Goal: Task Accomplishment & Management: Manage account settings

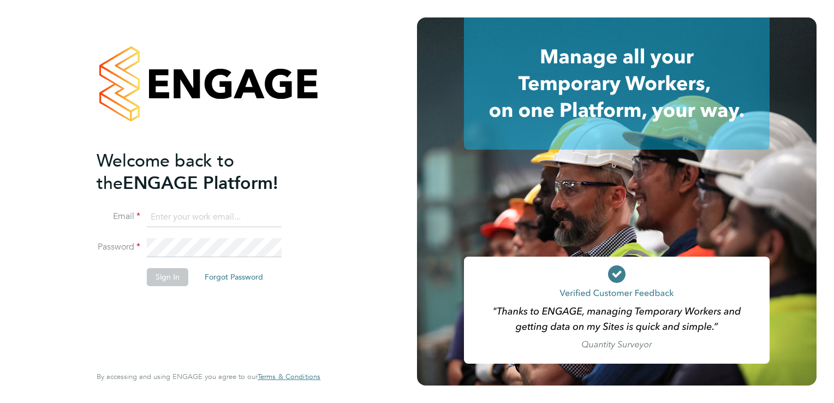
type input "[PERSON_NAME][EMAIL_ADDRESS][PERSON_NAME][DOMAIN_NAME]"
click at [171, 276] on button "Sign In" at bounding box center [167, 276] width 41 height 17
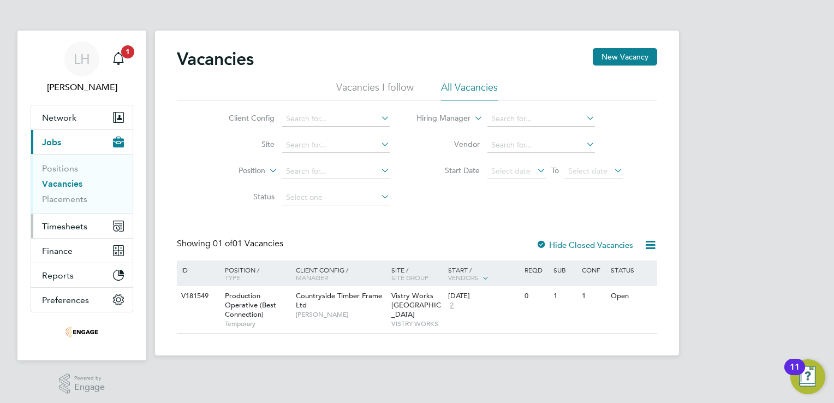
click at [78, 230] on span "Timesheets" at bounding box center [64, 226] width 45 height 10
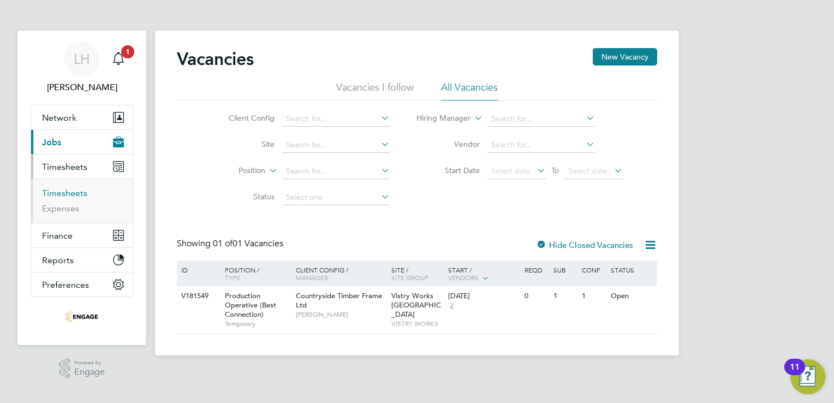
click at [79, 193] on link "Timesheets" at bounding box center [64, 193] width 45 height 10
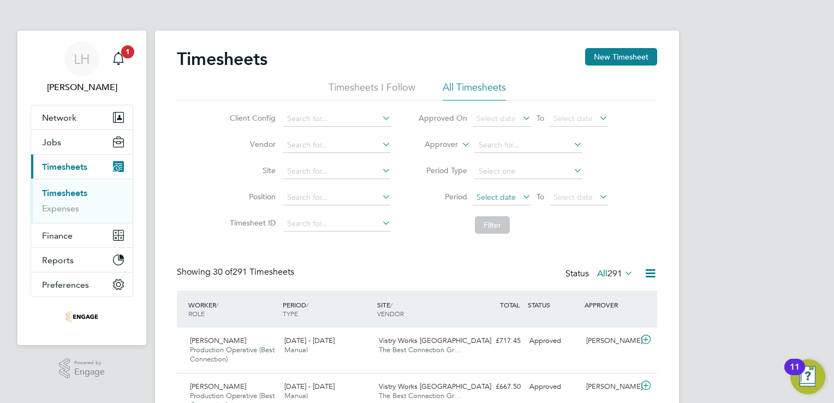
click at [485, 192] on span "Select date" at bounding box center [495, 197] width 39 height 10
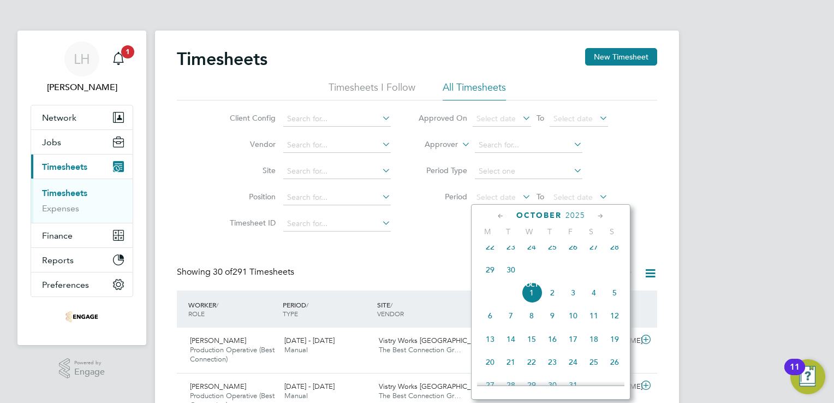
click at [490, 255] on span "22" at bounding box center [490, 246] width 21 height 21
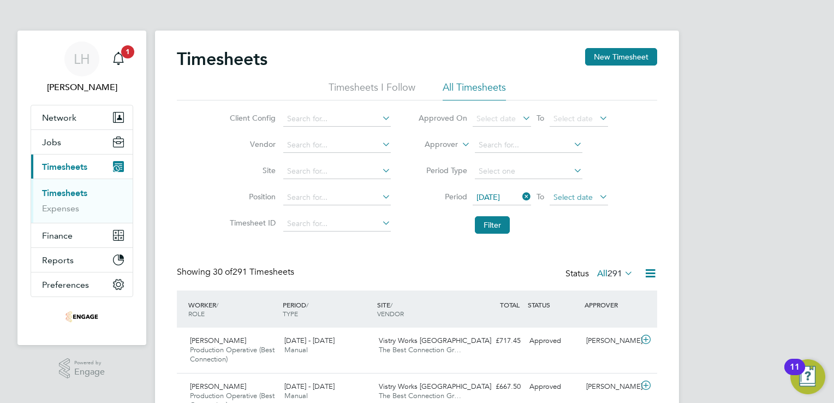
click at [576, 197] on span "Select date" at bounding box center [572, 197] width 39 height 10
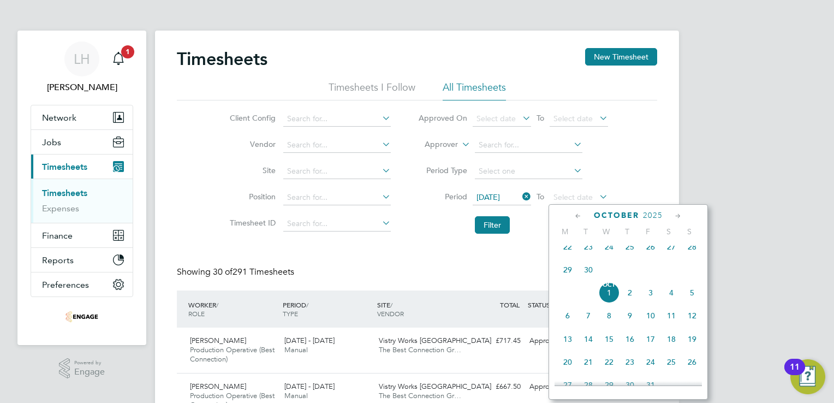
click at [694, 254] on span "28" at bounding box center [692, 246] width 21 height 21
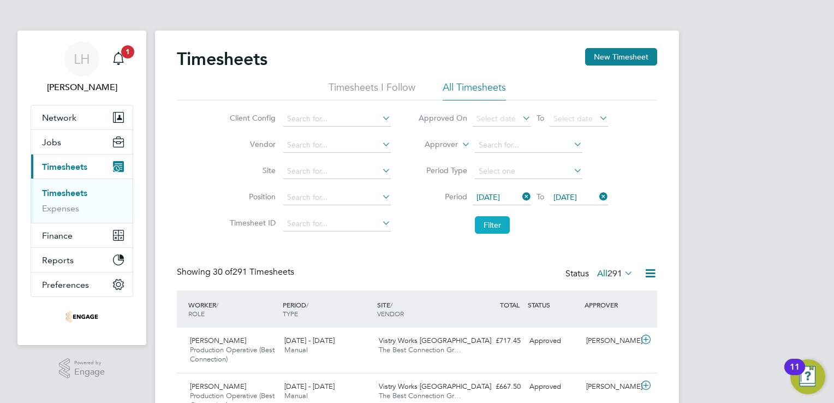
click at [500, 222] on button "Filter" at bounding box center [492, 224] width 35 height 17
click at [654, 272] on icon at bounding box center [650, 273] width 14 height 14
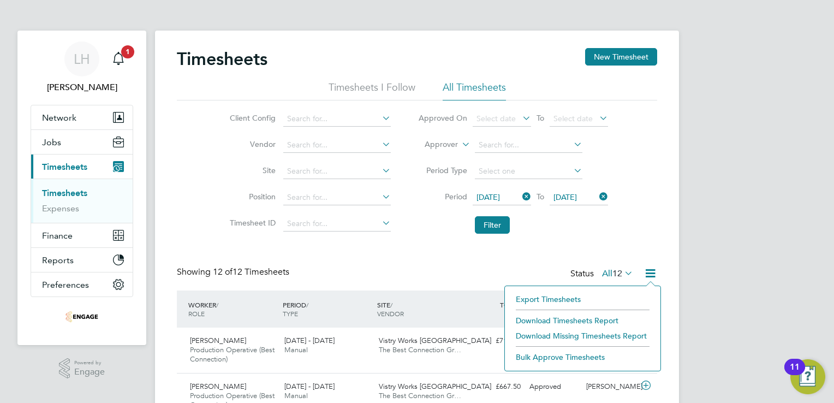
click at [554, 296] on li "Export Timesheets" at bounding box center [582, 298] width 145 height 15
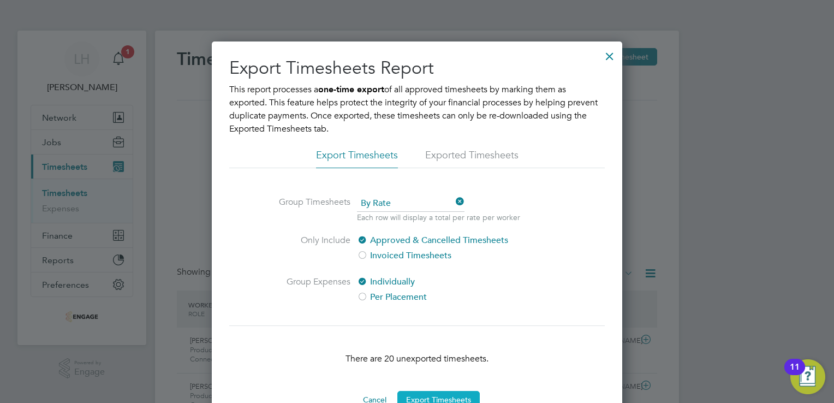
click at [440, 397] on button "Export Timesheets" at bounding box center [438, 399] width 82 height 17
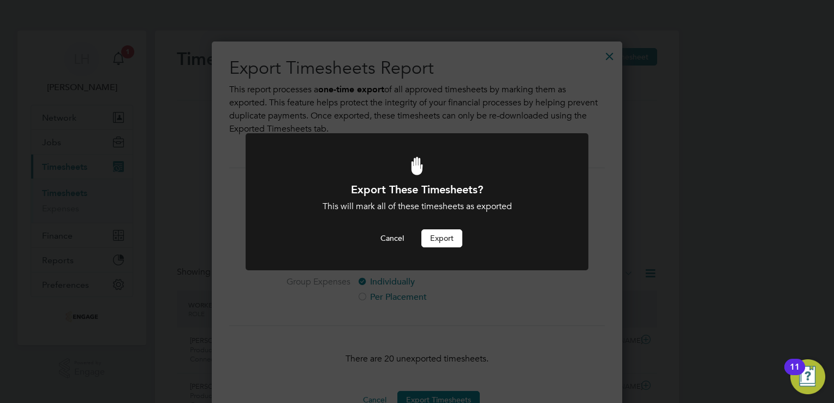
click at [443, 237] on button "Export" at bounding box center [441, 237] width 41 height 17
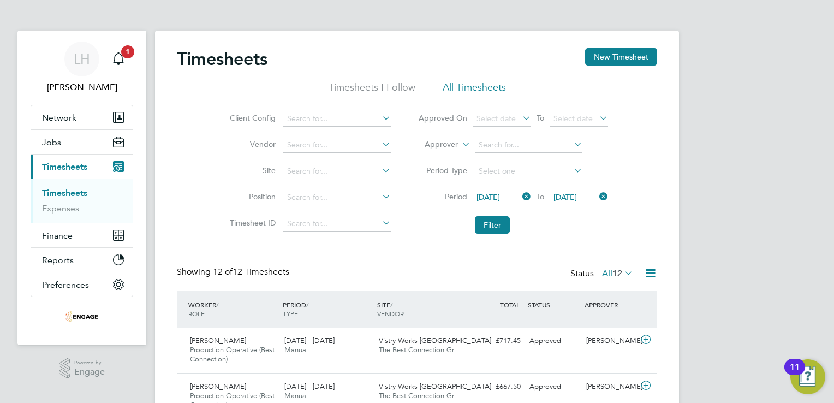
click at [527, 77] on div "Timesheets New Timesheet" at bounding box center [417, 64] width 480 height 33
click at [81, 61] on span "LH" at bounding box center [82, 59] width 16 height 14
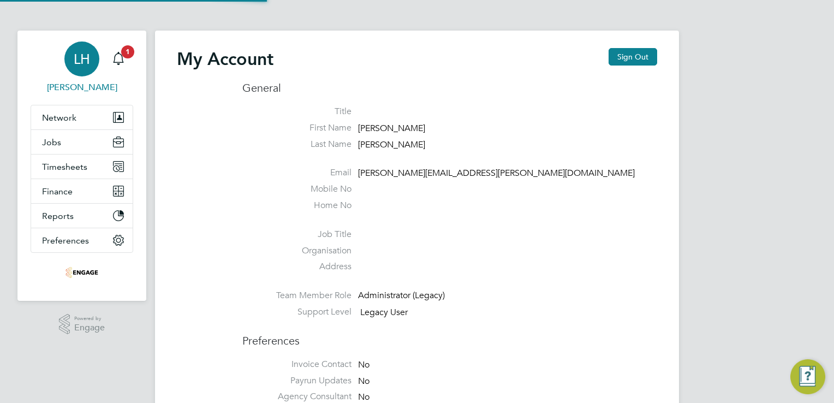
type input "[PERSON_NAME][EMAIL_ADDRESS][PERSON_NAME][DOMAIN_NAME]"
click at [631, 51] on button "Sign Out" at bounding box center [632, 56] width 49 height 17
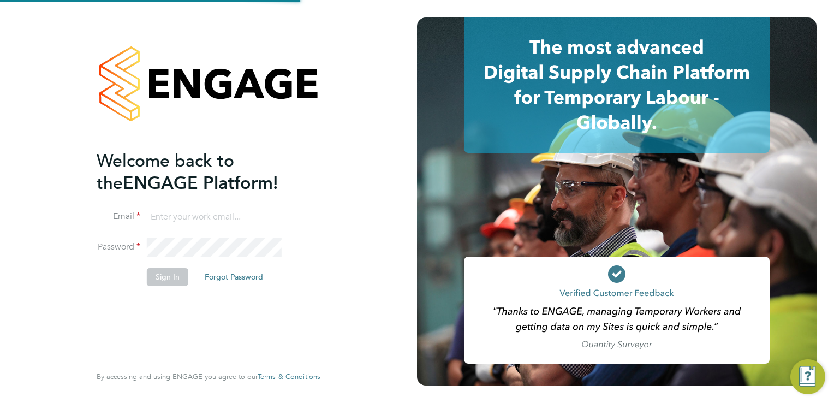
type input "[PERSON_NAME][EMAIL_ADDRESS][PERSON_NAME][DOMAIN_NAME]"
